Goal: Information Seeking & Learning: Learn about a topic

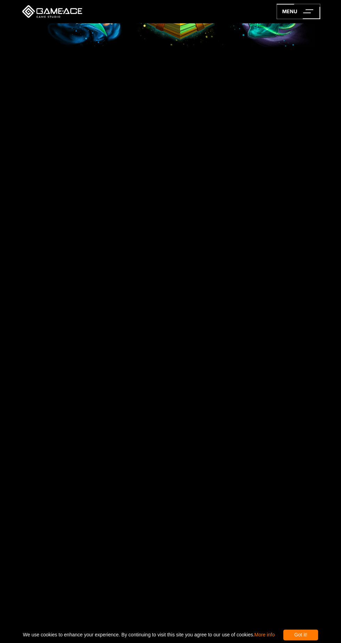
scroll to position [560, 0]
click at [295, 641] on div "Got it!" at bounding box center [300, 635] width 35 height 11
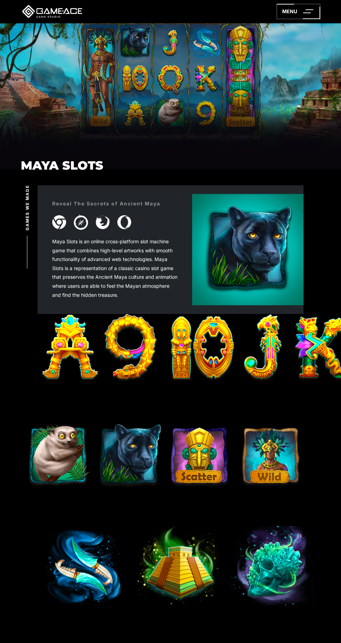
scroll to position [8, 0]
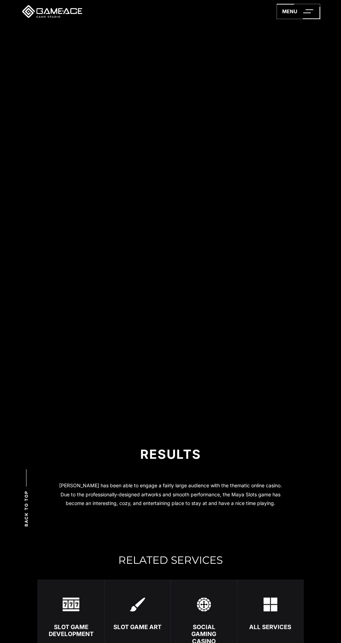
scroll to position [908, 0]
